Goal: Information Seeking & Learning: Learn about a topic

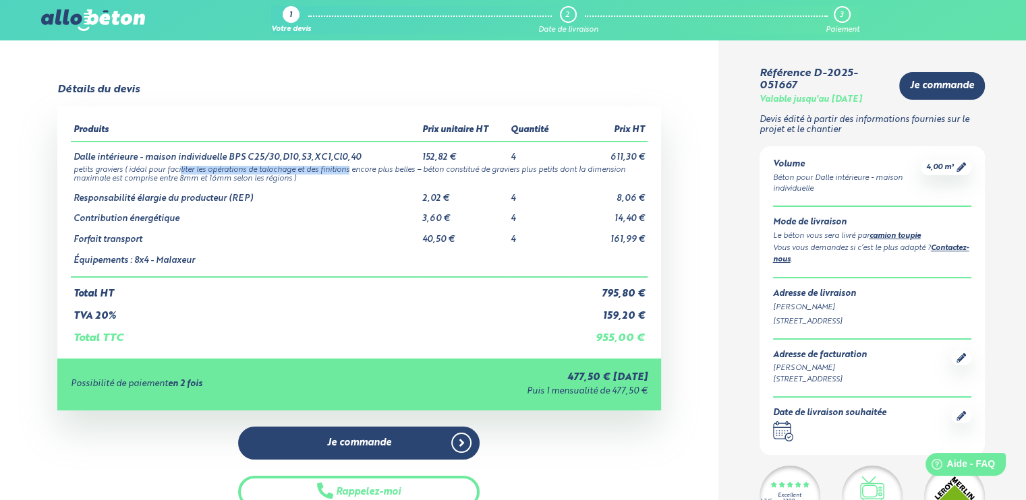
drag, startPoint x: 184, startPoint y: 167, endPoint x: 354, endPoint y: 168, distance: 169.9
click at [354, 168] on td "petits graviers ( idéal pour faciliter les opérations de talochage et des finit…" at bounding box center [359, 173] width 576 height 20
click at [382, 169] on td "petits graviers ( idéal pour faciliter les opérations de talochage et des finit…" at bounding box center [359, 173] width 576 height 20
drag, startPoint x: 438, startPoint y: 172, endPoint x: 324, endPoint y: 167, distance: 114.1
click at [324, 167] on td "petits graviers ( idéal pour faciliter les opérations de talochage et des finit…" at bounding box center [359, 173] width 576 height 20
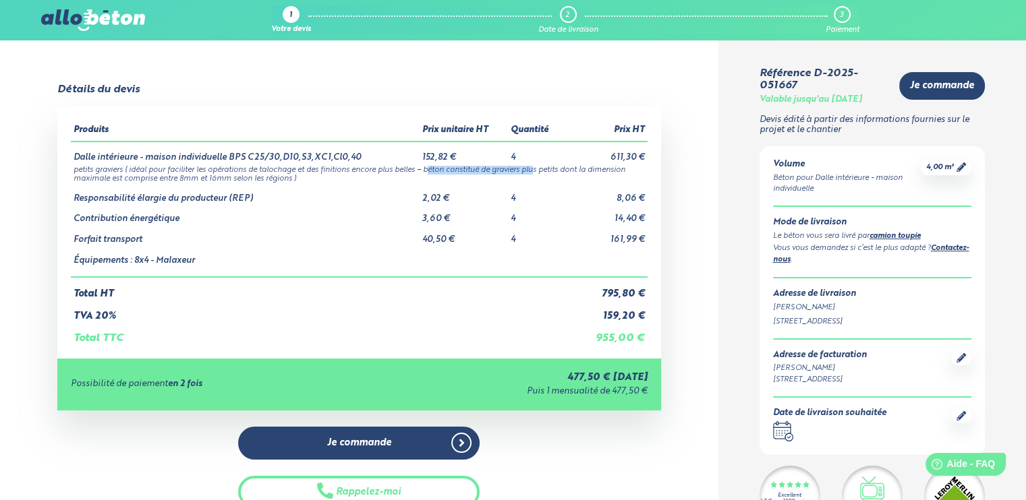
drag, startPoint x: 521, startPoint y: 175, endPoint x: 436, endPoint y: 166, distance: 86.1
click at [436, 166] on td "petits graviers ( idéal pour faciliter les opérations de talochage et des finit…" at bounding box center [359, 173] width 576 height 20
click at [343, 164] on td "petits graviers ( idéal pour faciliter les opérations de talochage et des finit…" at bounding box center [359, 173] width 576 height 20
drag, startPoint x: 191, startPoint y: 177, endPoint x: 154, endPoint y: 175, distance: 37.1
click at [154, 175] on td "petits graviers ( idéal pour faciliter les opérations de talochage et des finit…" at bounding box center [359, 173] width 576 height 20
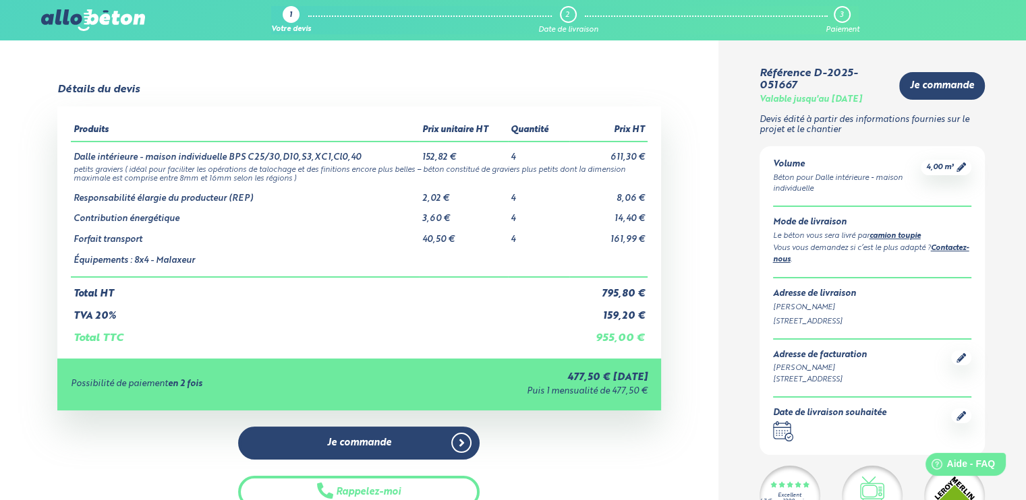
click at [264, 175] on td "petits graviers ( idéal pour faciliter les opérations de talochage et des finit…" at bounding box center [359, 173] width 576 height 20
drag, startPoint x: 272, startPoint y: 179, endPoint x: 194, endPoint y: 179, distance: 78.2
click at [194, 179] on td "petits graviers ( idéal pour faciliter les opérations de talochage et des finit…" at bounding box center [359, 173] width 576 height 20
click at [186, 173] on td "petits graviers ( idéal pour faciliter les opérations de talochage et des finit…" at bounding box center [359, 173] width 576 height 20
